Goal: Transaction & Acquisition: Purchase product/service

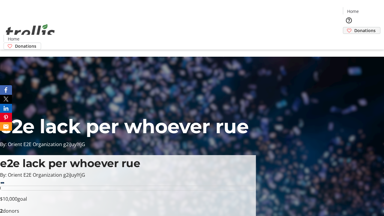
click at [354, 27] on span "Donations" at bounding box center [364, 30] width 21 height 6
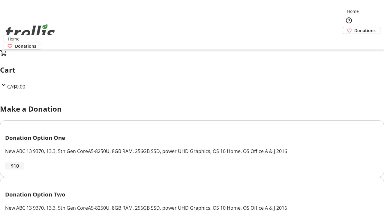
click at [19, 169] on span "$10" at bounding box center [15, 165] width 8 height 7
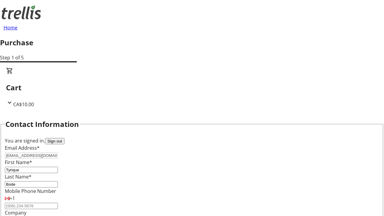
select select "CA"
type input "[STREET_ADDRESS][PERSON_NAME]"
type input "Kelowna"
select select "BC"
type input "Kelowna"
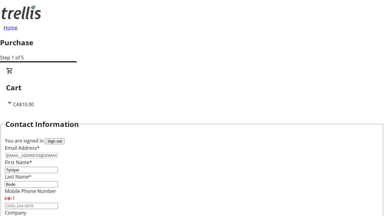
type input "V1Y 0C2"
